Goal: Information Seeking & Learning: Learn about a topic

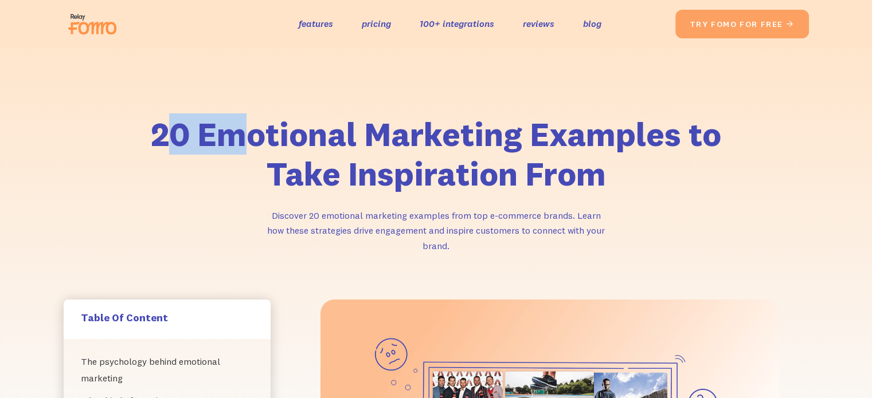
drag, startPoint x: 160, startPoint y: 132, endPoint x: 237, endPoint y: 131, distance: 76.2
click at [237, 131] on h1 "20 Emotional Marketing Examples to Take Inspiration From" at bounding box center [436, 155] width 585 height 80
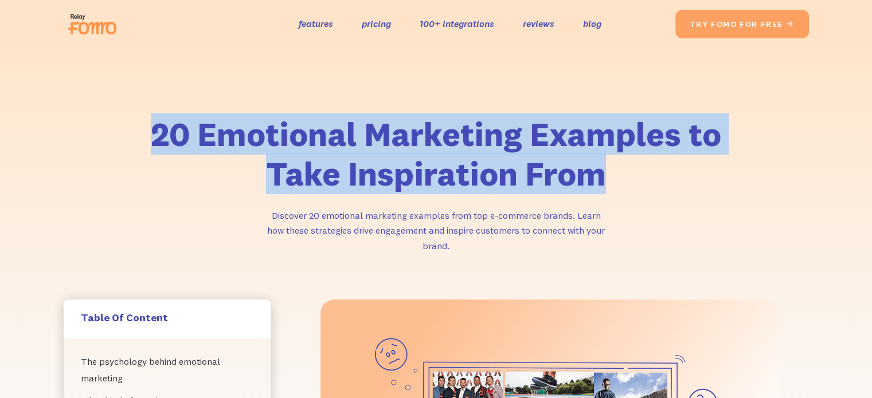
drag, startPoint x: 151, startPoint y: 140, endPoint x: 715, endPoint y: 164, distance: 564.5
click at [715, 164] on h1 "20 Emotional Marketing Examples to Take Inspiration From" at bounding box center [436, 155] width 585 height 80
click at [695, 190] on h1 "20 Emotional Marketing Examples to Take Inspiration From" at bounding box center [436, 155] width 585 height 80
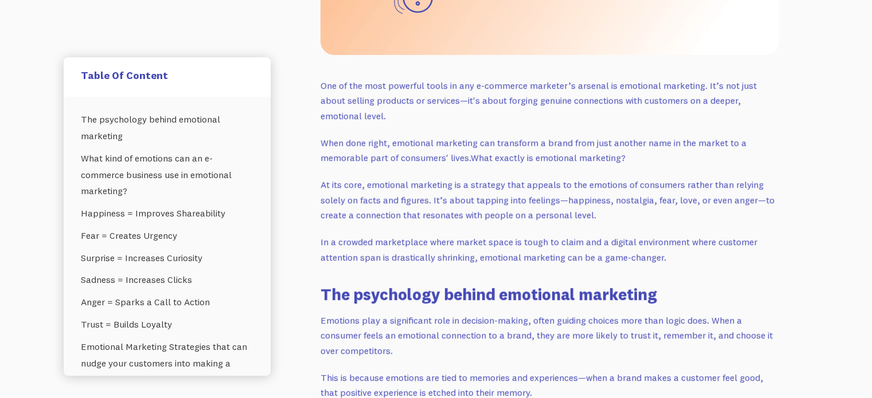
scroll to position [522, 0]
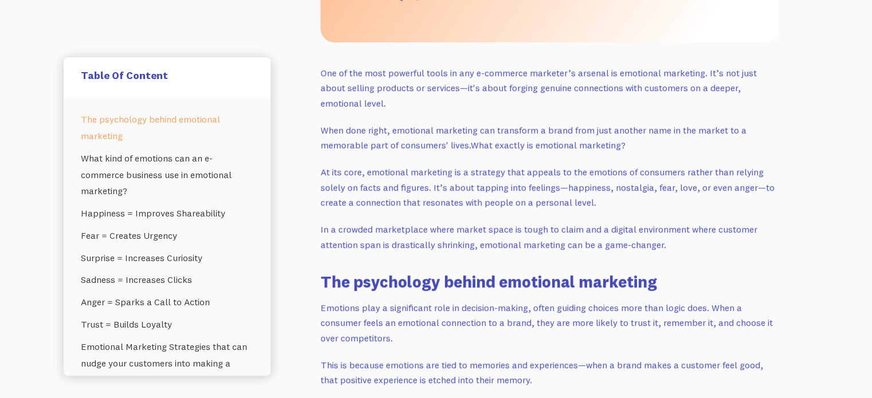
click at [158, 123] on link "The psychology behind emotional marketing" at bounding box center [167, 127] width 173 height 39
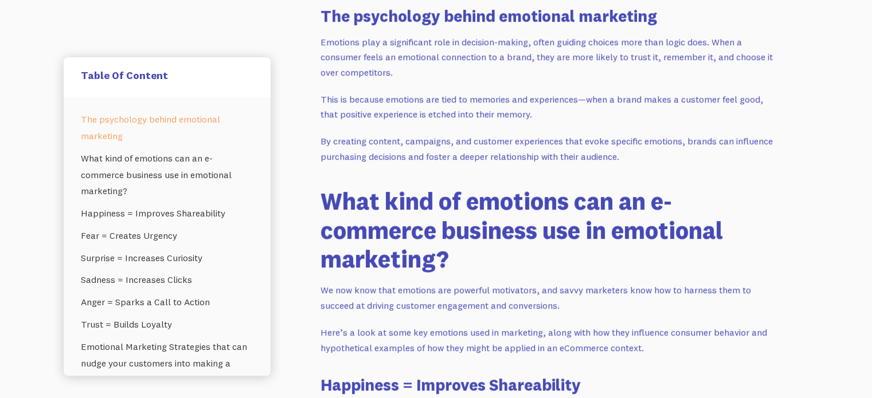
scroll to position [792, 0]
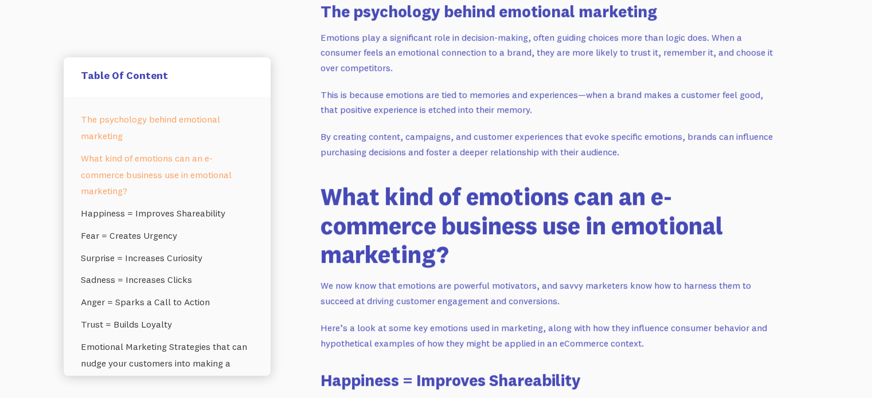
click at [131, 155] on link "What kind of emotions can an e-commerce business use in emotional marketing?" at bounding box center [167, 174] width 173 height 55
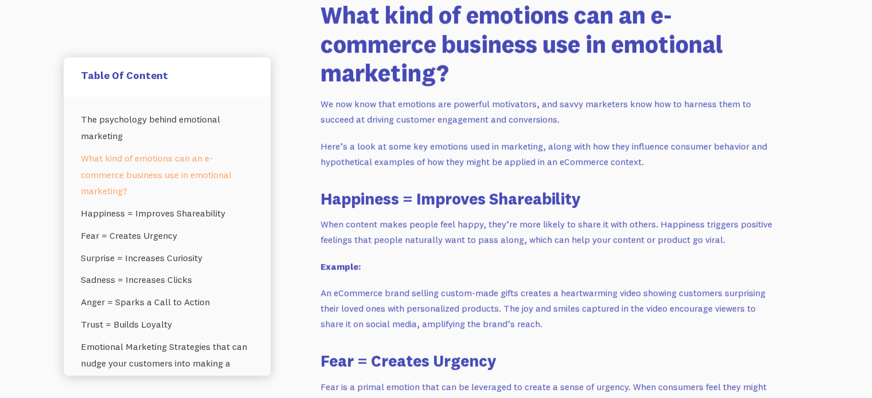
scroll to position [974, 0]
click at [131, 214] on link "Happiness = Improves Shareability" at bounding box center [167, 213] width 173 height 22
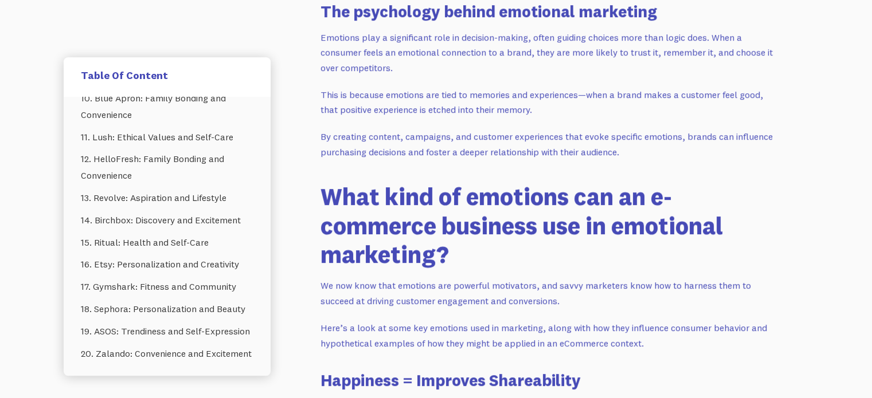
scroll to position [808, 0]
